Goal: Ask a question: Seek information or help from site administrators or community

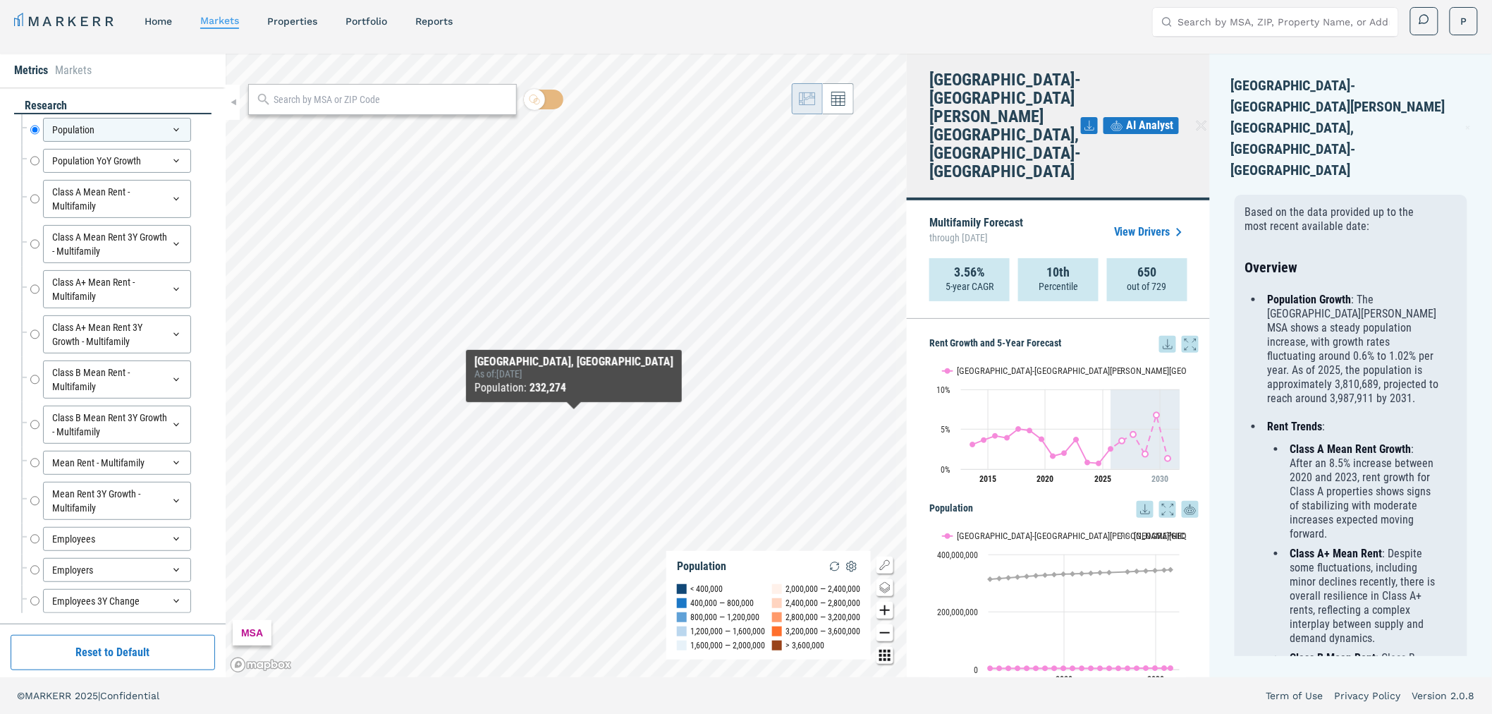
scroll to position [1018, 0]
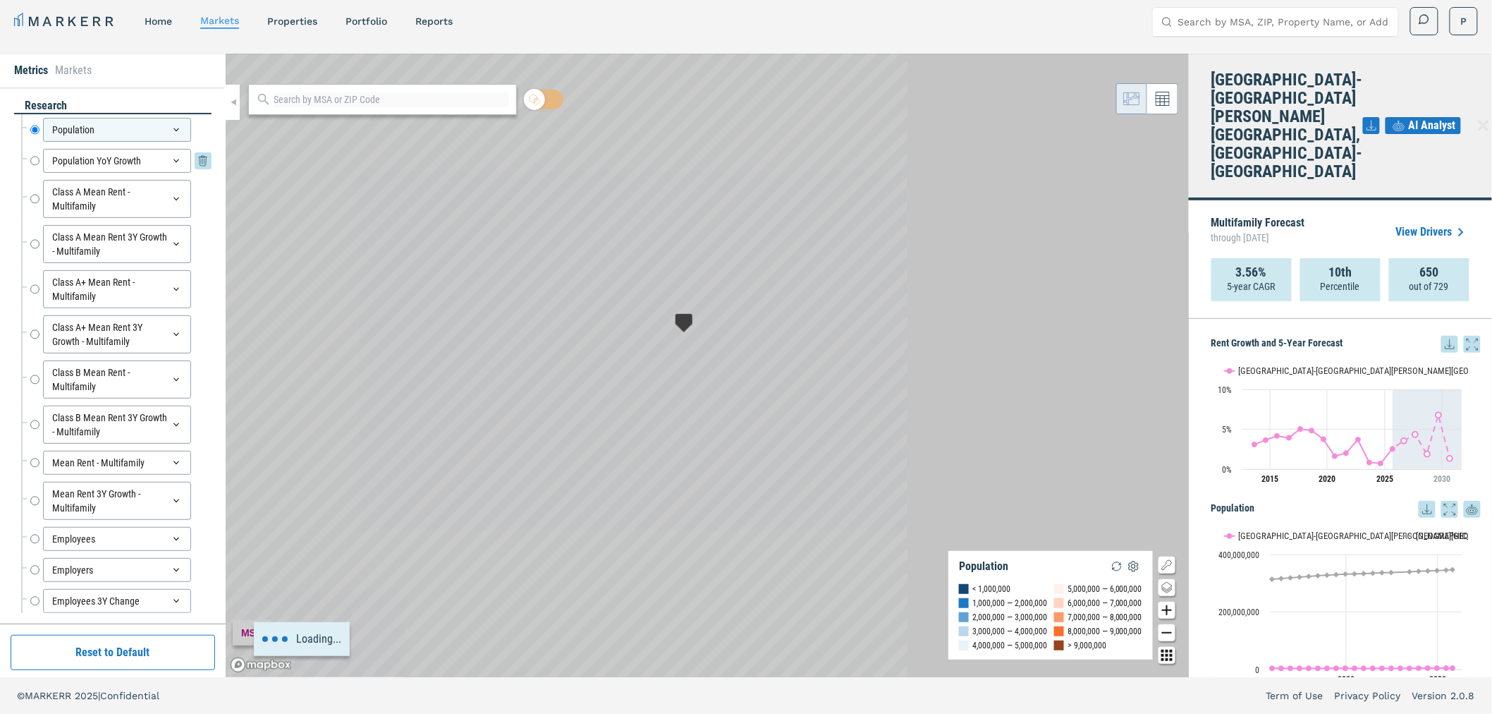
click at [62, 159] on div "Population YoY Growth" at bounding box center [117, 161] width 148 height 24
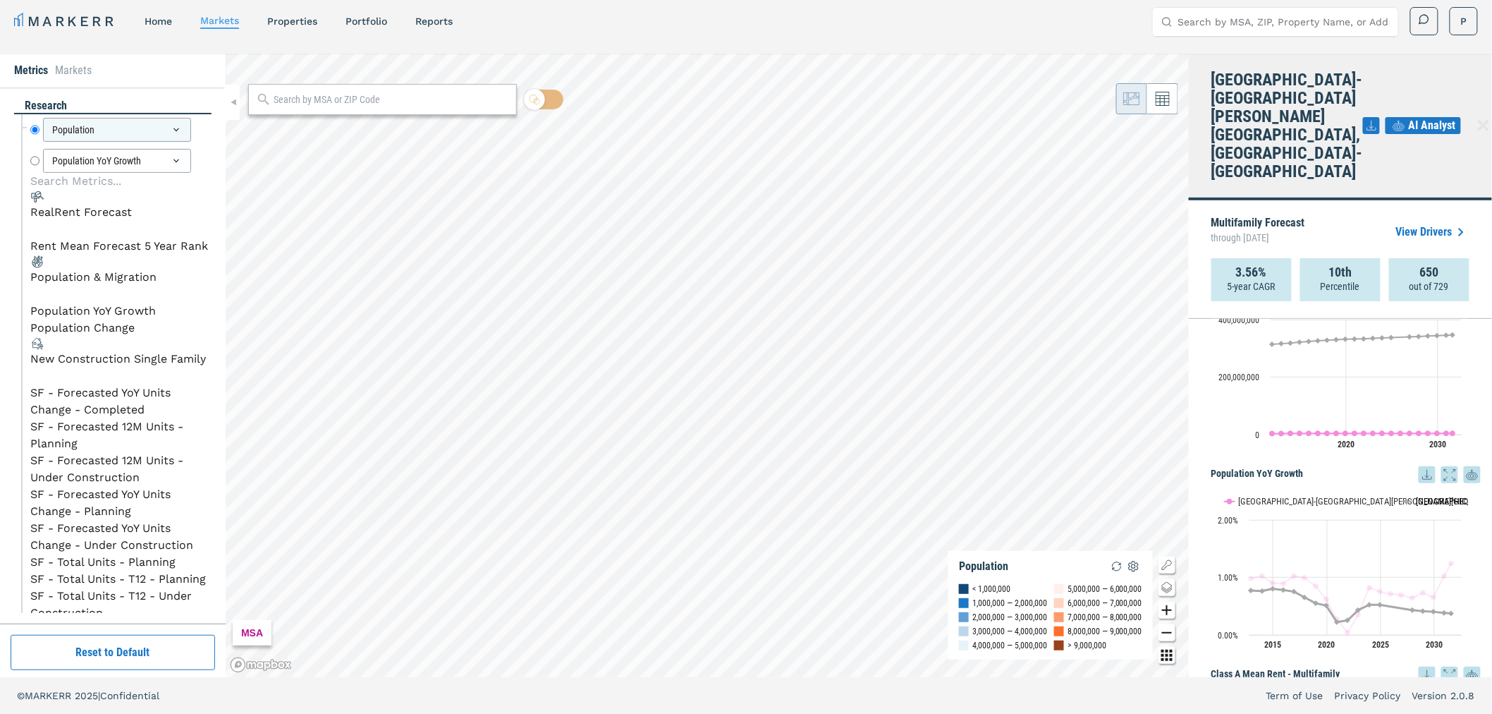
scroll to position [157, 0]
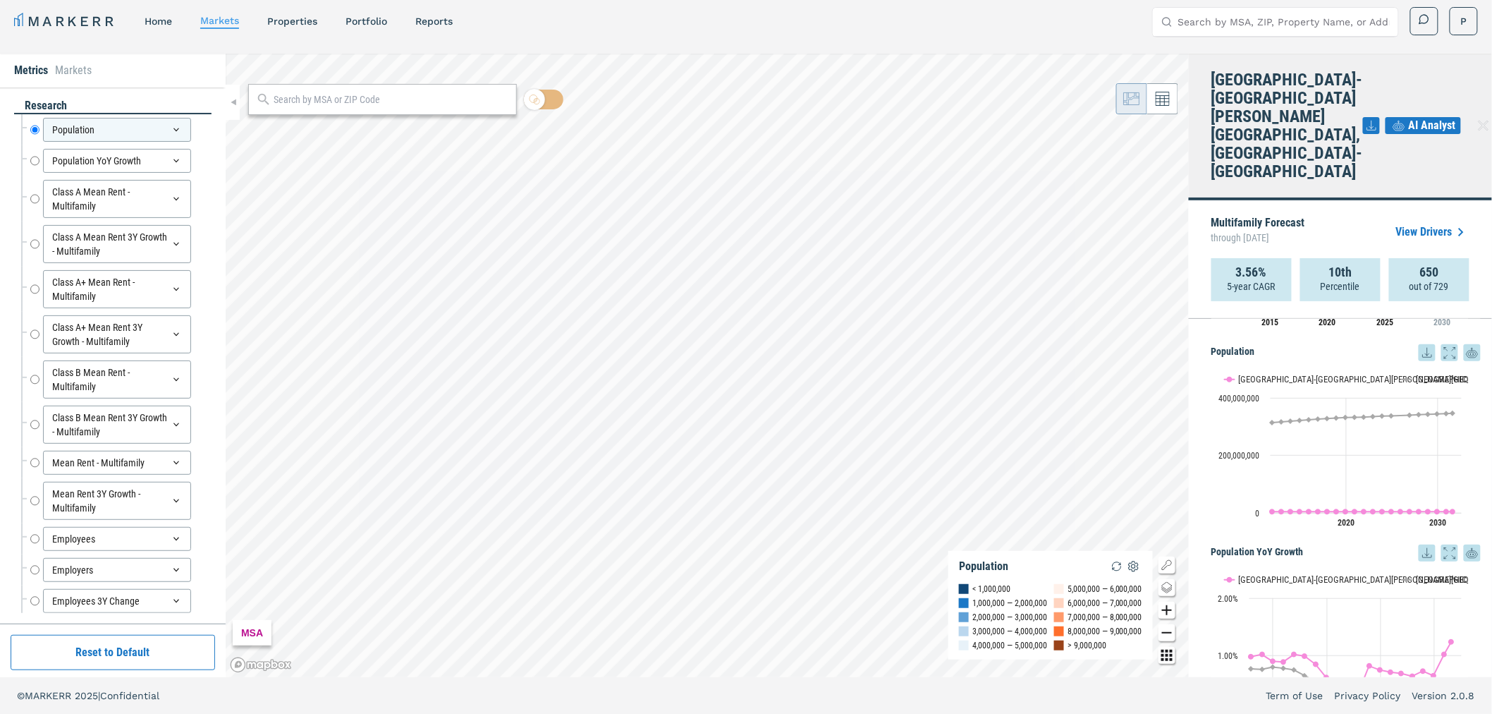
click at [1409, 117] on span "AI Analyst" at bounding box center [1432, 125] width 47 height 17
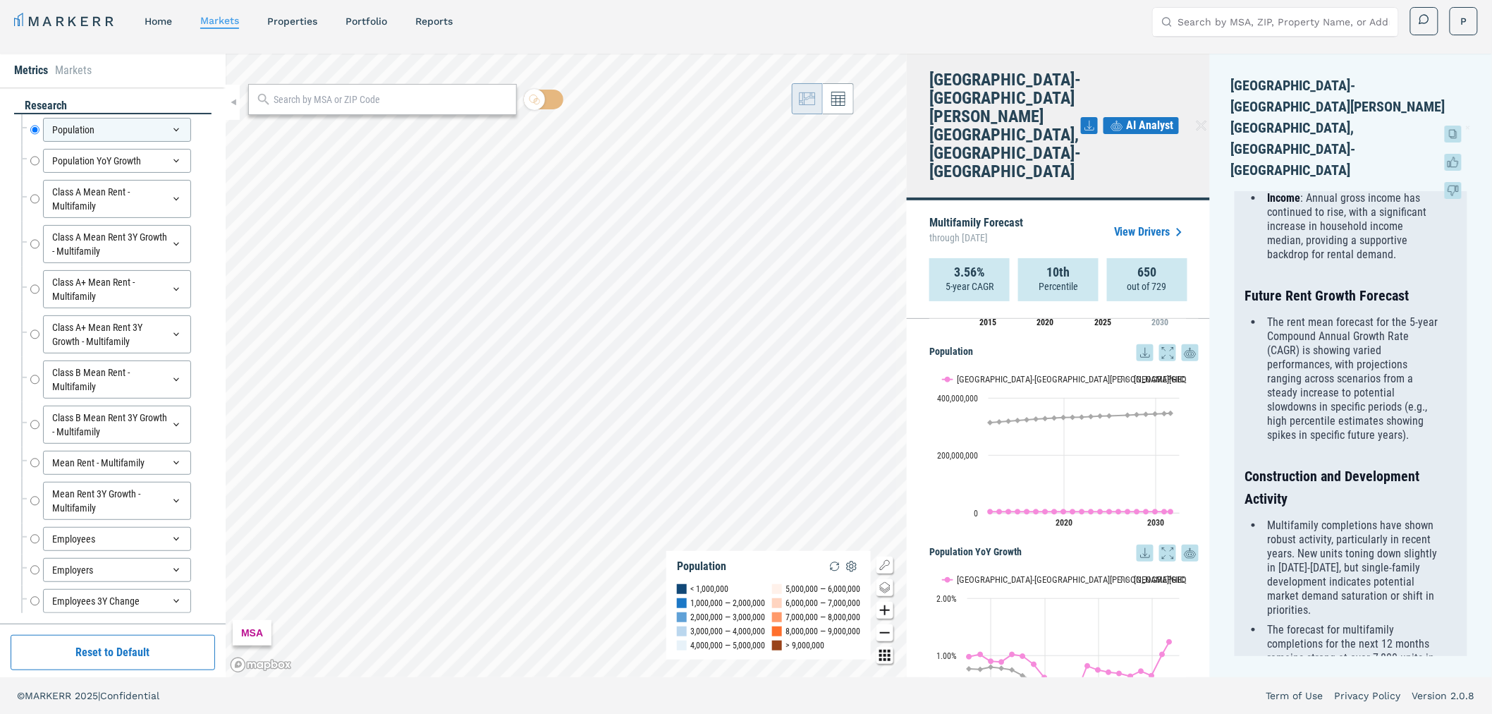
scroll to position [663, 0]
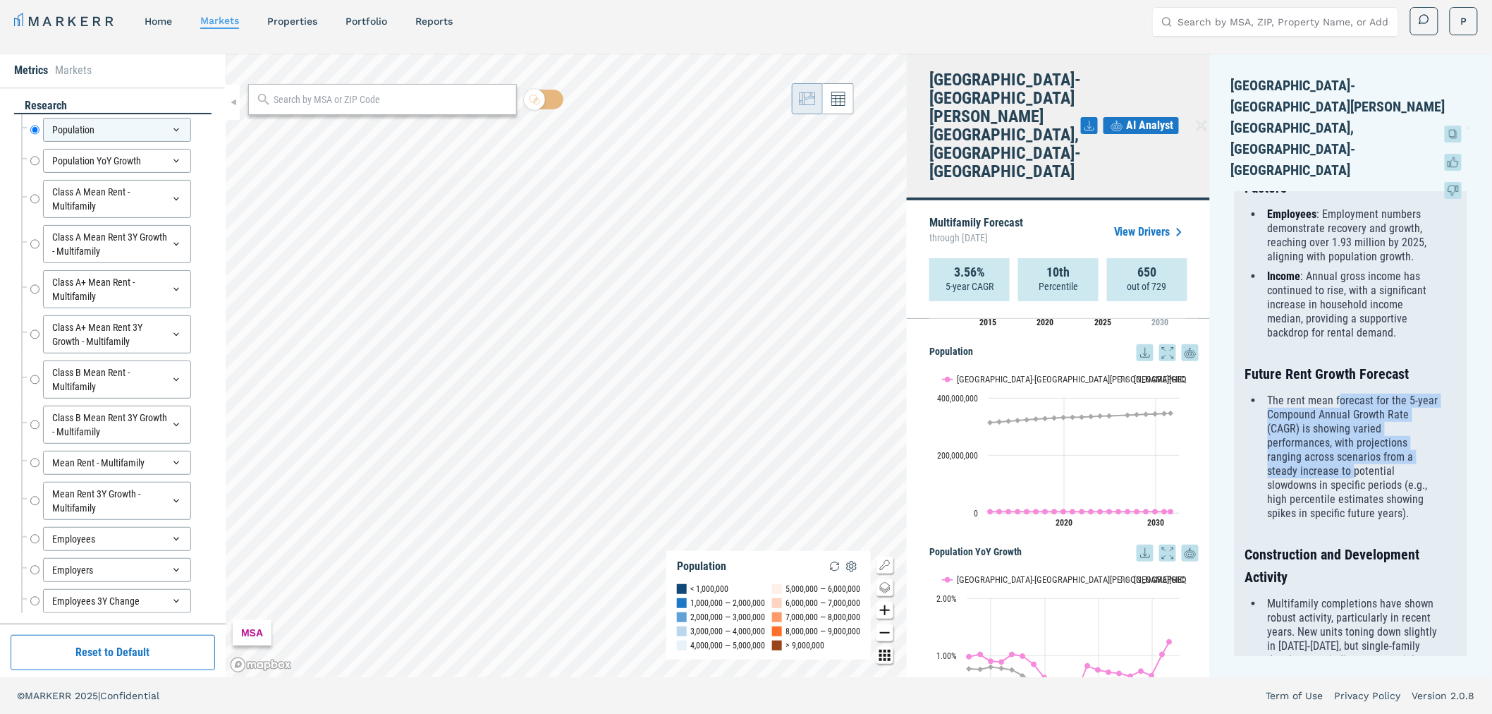
drag, startPoint x: 1340, startPoint y: 355, endPoint x: 1354, endPoint y: 422, distance: 68.6
click at [1354, 422] on li "The rent mean forecast for the 5-year Compound Annual Growth Rate (CAGR) is sho…" at bounding box center [1351, 456] width 176 height 127
click at [1355, 456] on li "The rent mean forecast for the 5-year Compound Annual Growth Rate (CAGR) is sho…" at bounding box center [1351, 456] width 176 height 127
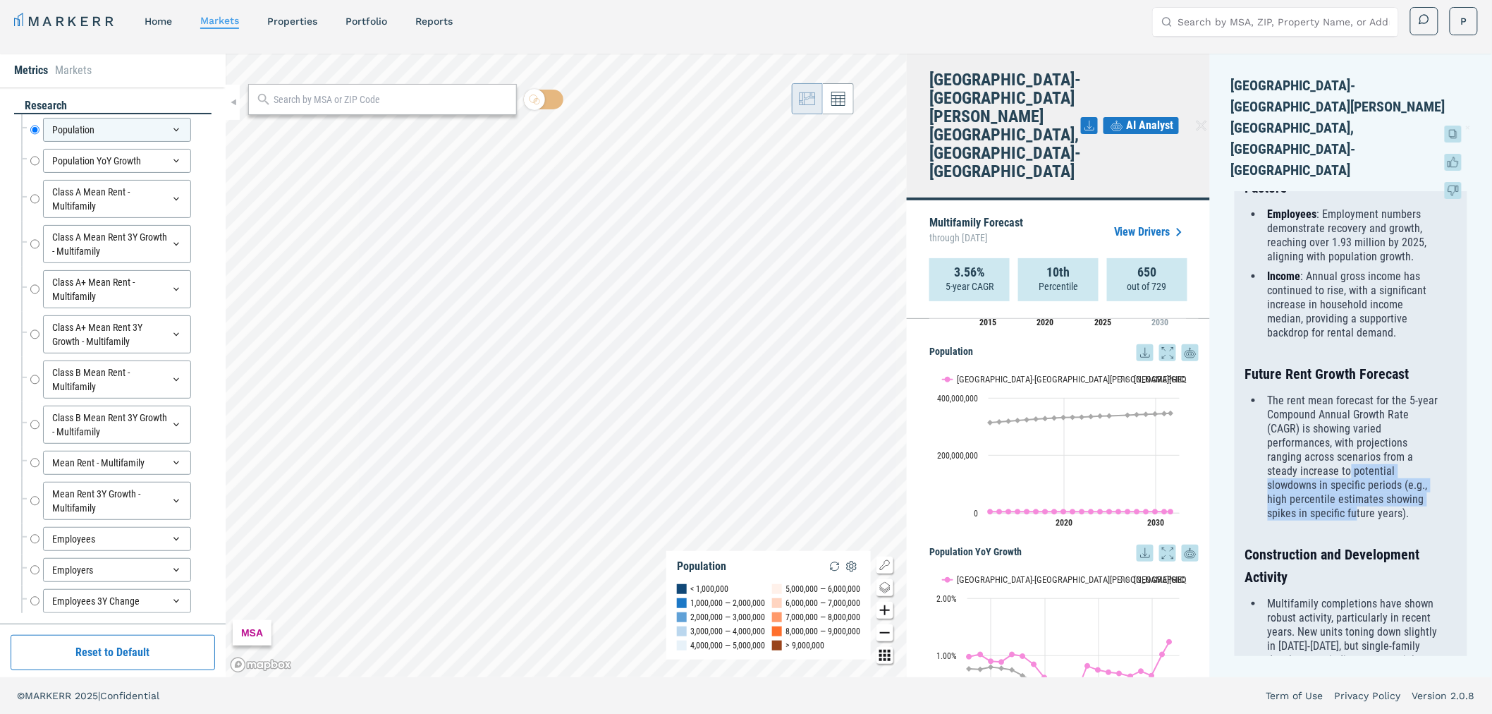
drag, startPoint x: 1349, startPoint y: 420, endPoint x: 1354, endPoint y: 459, distance: 39.1
click at [1354, 459] on li "The rent mean forecast for the 5-year Compound Annual Growth Rate (CAGR) is sho…" at bounding box center [1351, 456] width 176 height 127
click at [1342, 432] on li "The rent mean forecast for the 5-year Compound Annual Growth Rate (CAGR) is sho…" at bounding box center [1351, 456] width 176 height 127
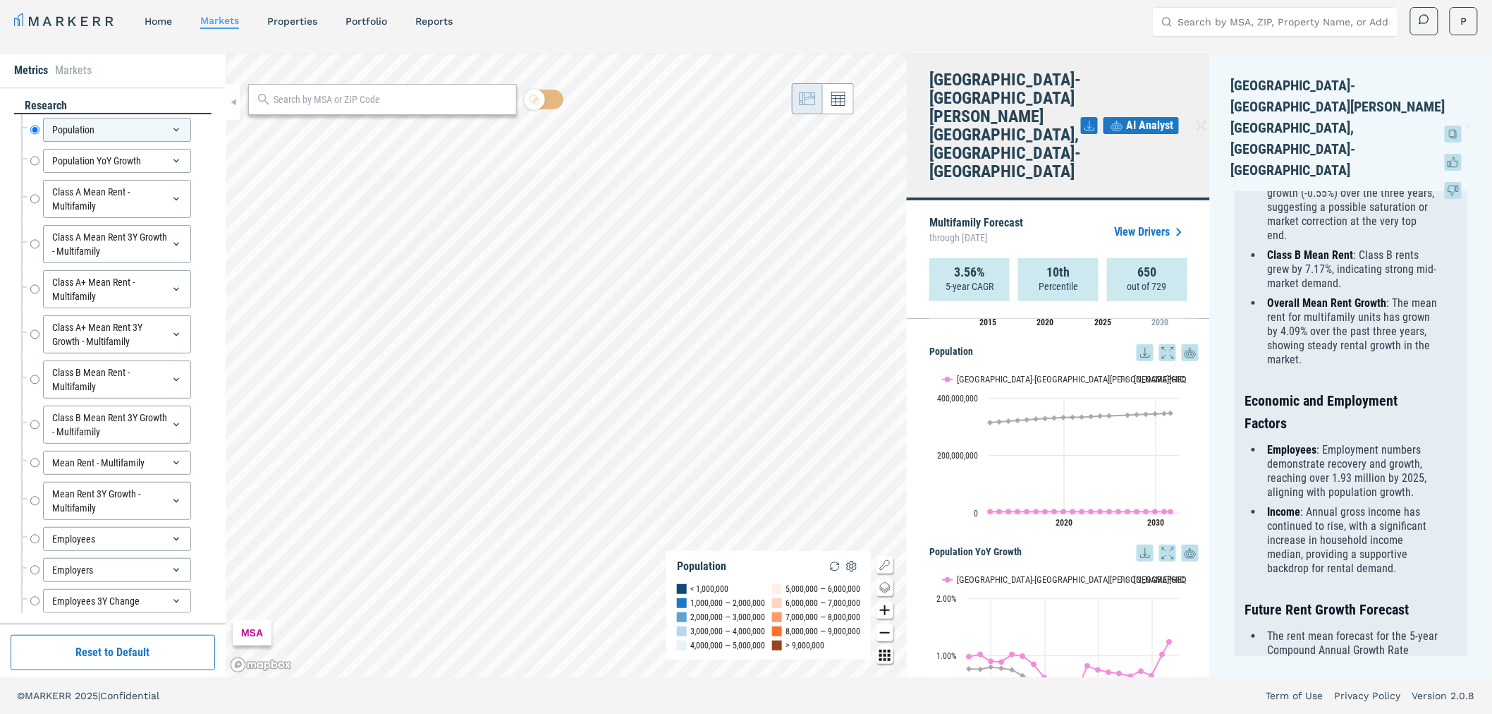
scroll to position [350, 0]
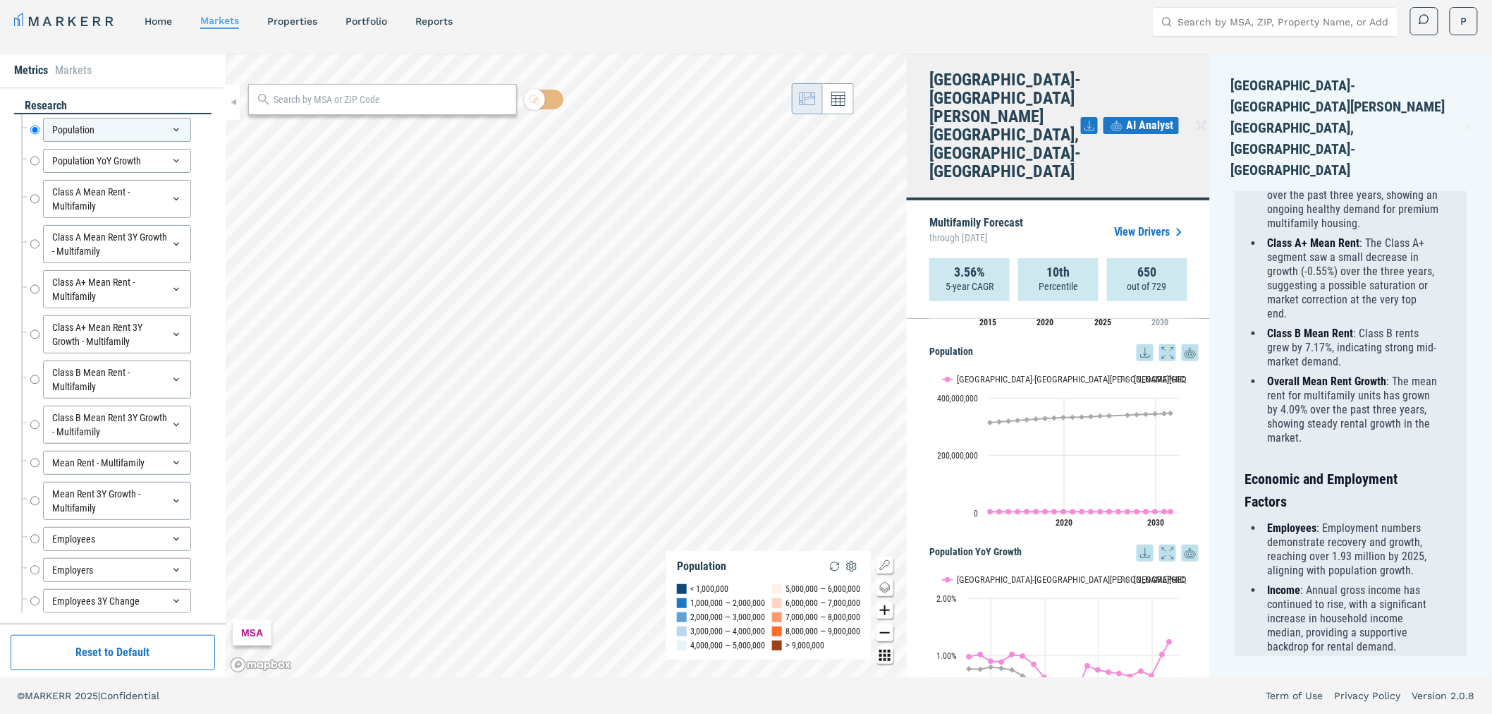
click at [1058, 265] on strong "10th" at bounding box center [1058, 272] width 23 height 14
click at [962, 265] on strong "3.56%" at bounding box center [969, 272] width 31 height 14
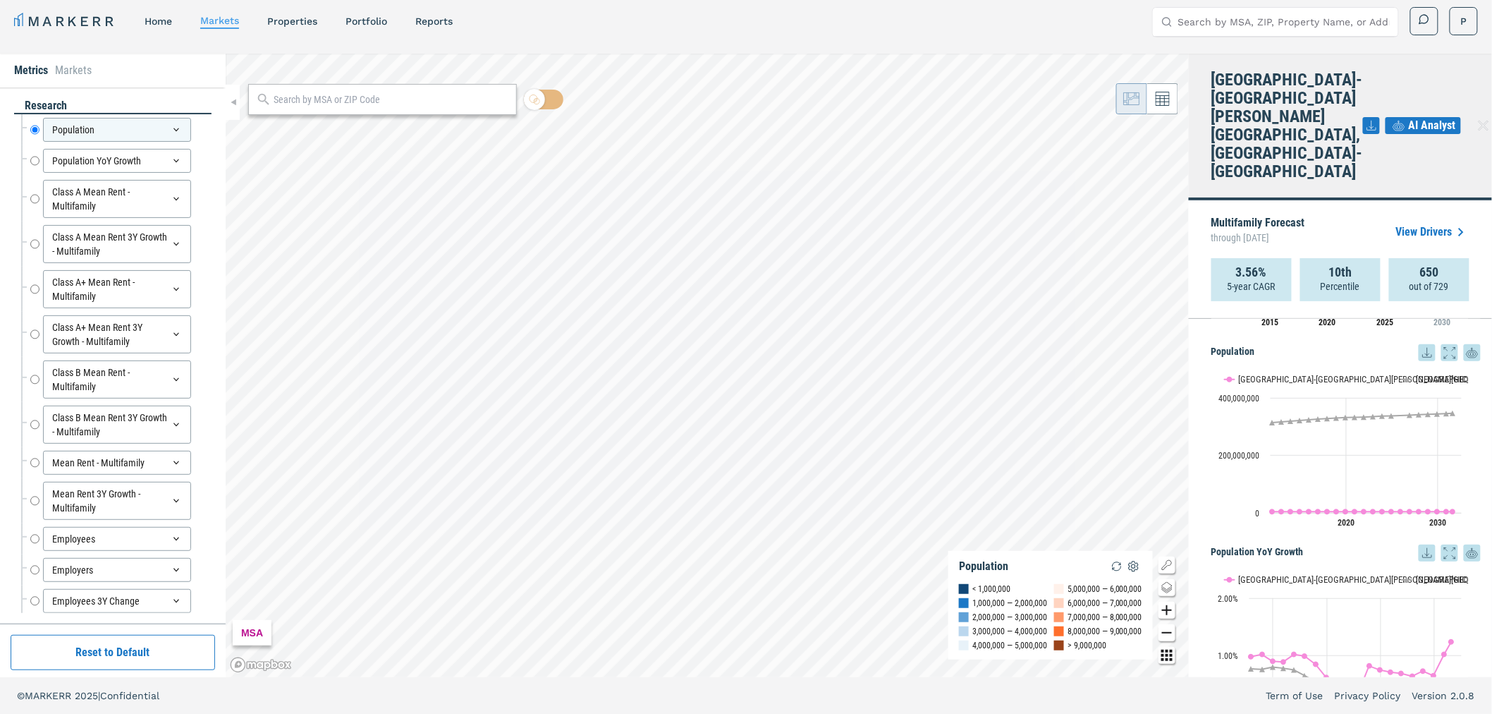
click at [1464, 340] on icon at bounding box center [1472, 352] width 17 height 25
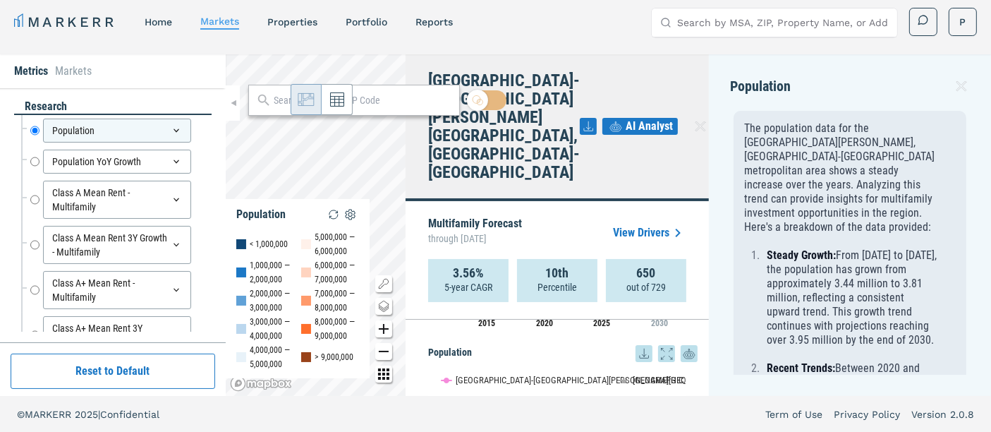
scroll to position [157, 0]
